Goal: Information Seeking & Learning: Learn about a topic

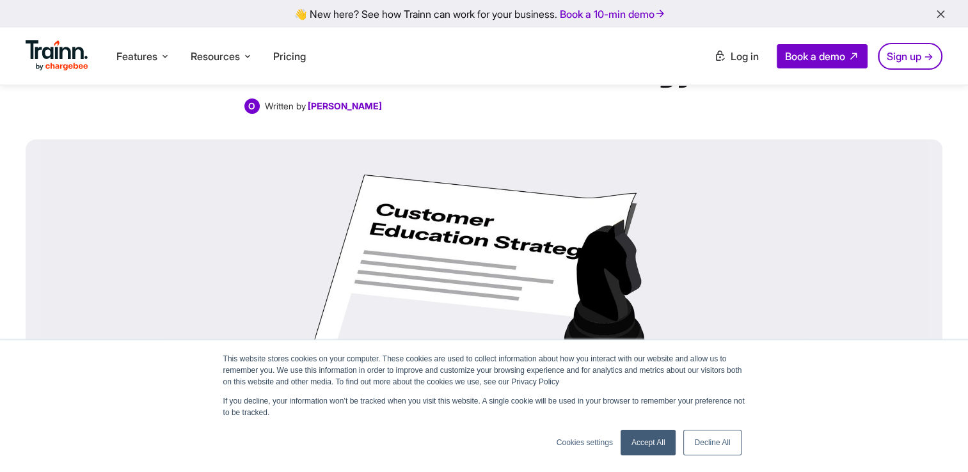
scroll to position [192, 0]
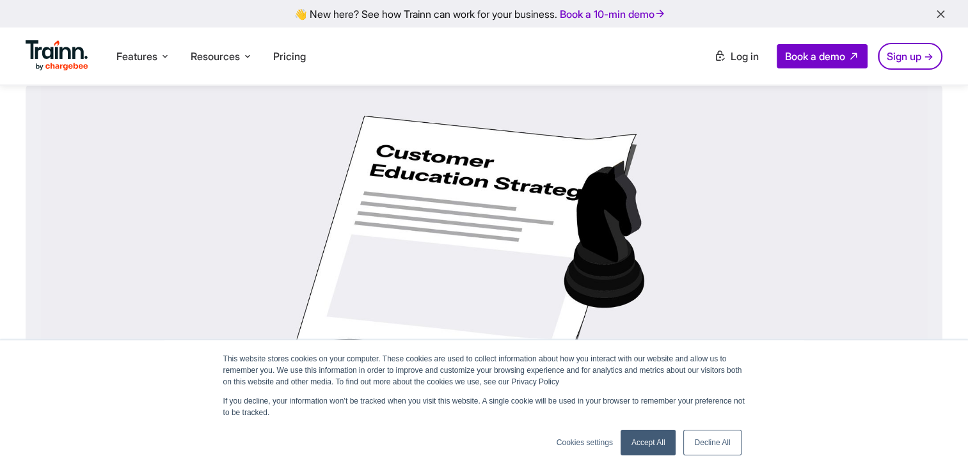
click at [657, 440] on link "Accept All" at bounding box center [649, 443] width 56 height 26
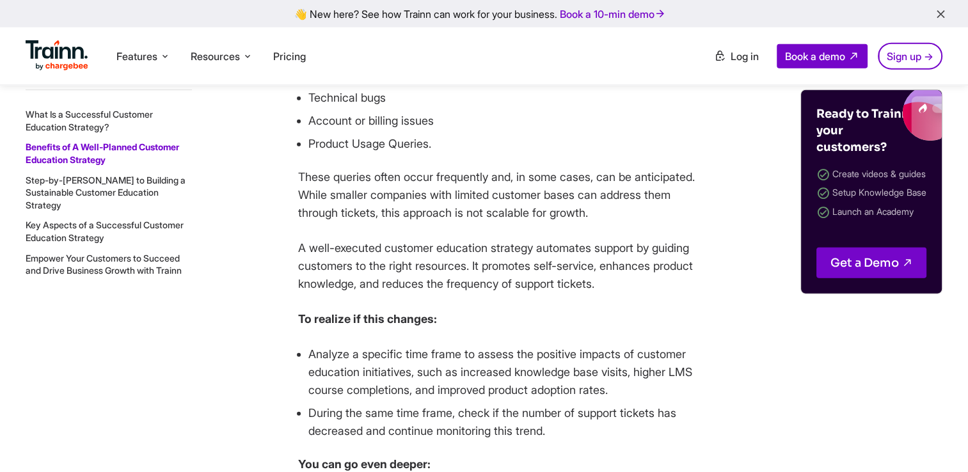
scroll to position [3264, 0]
click at [408, 212] on p "These queries often occur frequently and, in some cases, can be anticipated. Wh…" at bounding box center [496, 195] width 397 height 54
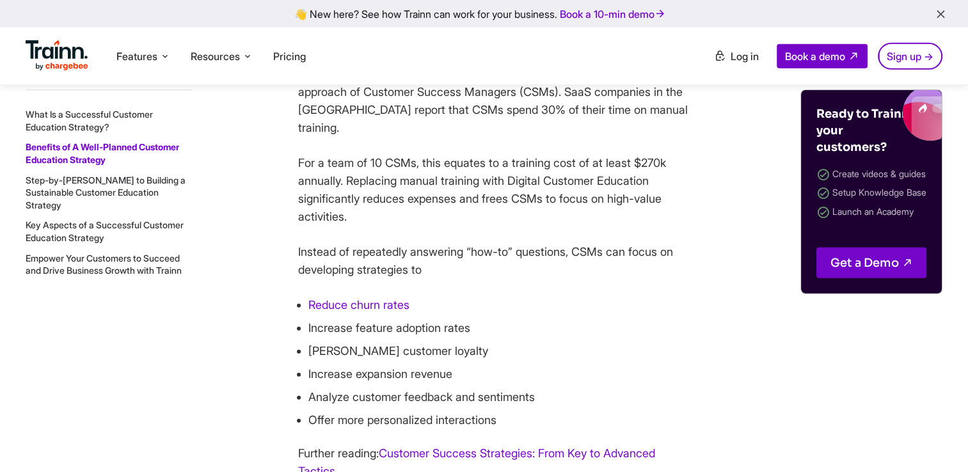
scroll to position [3840, 0]
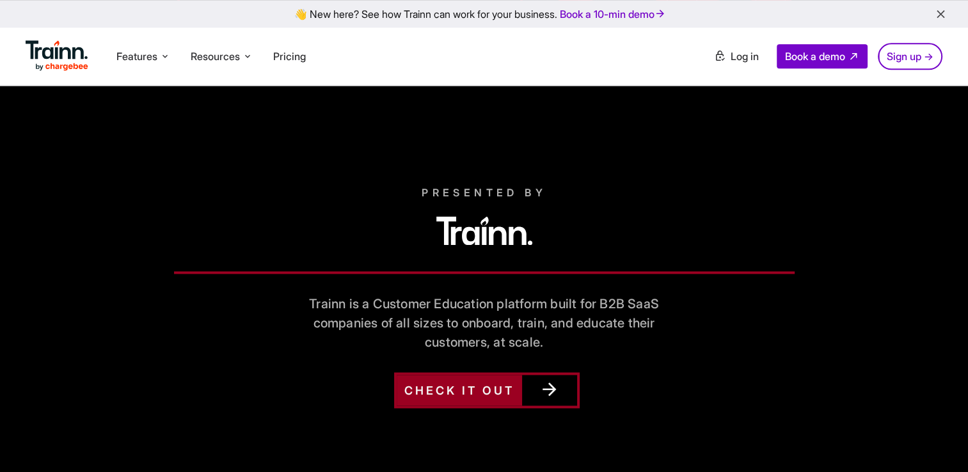
scroll to position [1675, 0]
